Goal: Check status: Check status

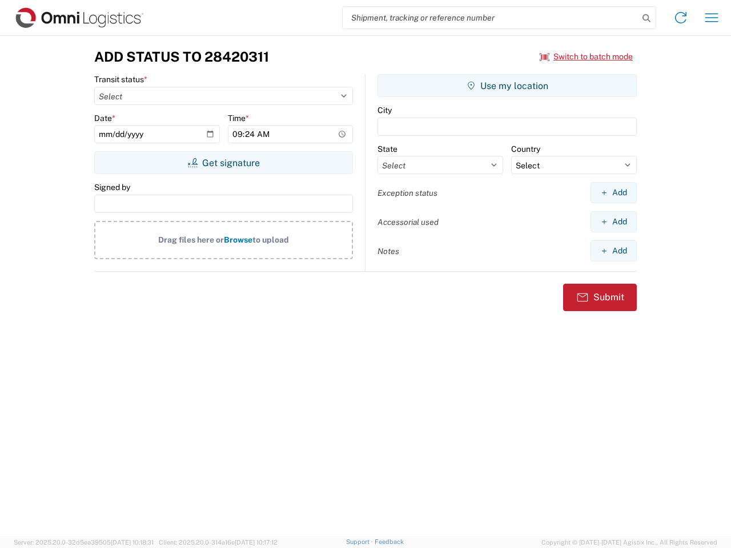
click at [490, 18] on input "search" at bounding box center [491, 18] width 296 height 22
click at [646, 18] on icon at bounding box center [646, 18] width 16 height 16
click at [681, 18] on icon at bounding box center [680, 18] width 18 height 18
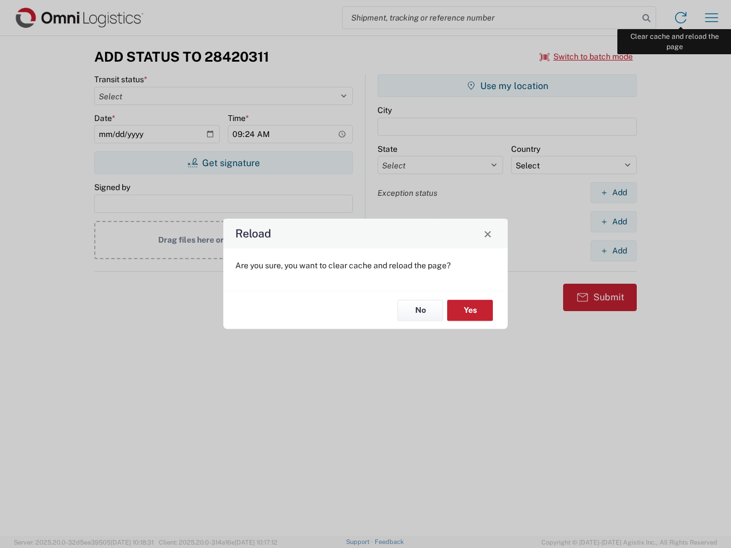
click at [711, 18] on div "Reload Are you sure, you want to clear cache and reload the page? No Yes" at bounding box center [365, 274] width 731 height 548
click at [586, 57] on div "Reload Are you sure, you want to clear cache and reload the page? No Yes" at bounding box center [365, 274] width 731 height 548
click at [223, 163] on div "Reload Are you sure, you want to clear cache and reload the page? No Yes" at bounding box center [365, 274] width 731 height 548
click at [507, 86] on div "Reload Are you sure, you want to clear cache and reload the page? No Yes" at bounding box center [365, 274] width 731 height 548
click at [613, 192] on div "Reload Are you sure, you want to clear cache and reload the page? No Yes" at bounding box center [365, 274] width 731 height 548
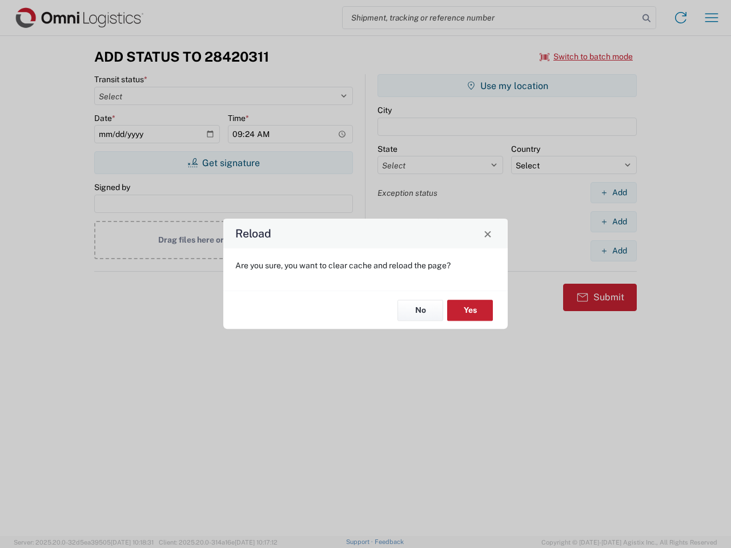
click at [613, 222] on div "Reload Are you sure, you want to clear cache and reload the page? No Yes" at bounding box center [365, 274] width 731 height 548
click at [613, 251] on div "Reload Are you sure, you want to clear cache and reload the page? No Yes" at bounding box center [365, 274] width 731 height 548
